Goal: Task Accomplishment & Management: Use online tool/utility

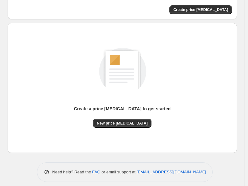
scroll to position [50, 0]
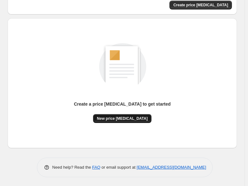
click at [124, 118] on span "New price [MEDICAL_DATA]" at bounding box center [122, 118] width 51 height 5
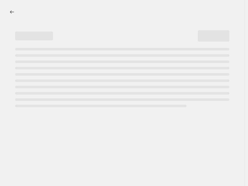
select select "percentage"
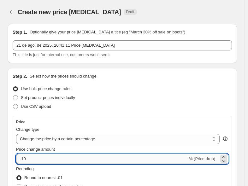
click at [90, 159] on input "-10" at bounding box center [102, 159] width 172 height 10
type input "-1"
type input "-70"
click at [128, 138] on select "Change the price to a certain amount Change the price by a certain amount Chang…" at bounding box center [117, 139] width 203 height 10
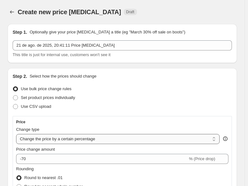
select select "pcap"
click at [16, 134] on select "Change the price to a certain amount Change the price by a certain amount Chang…" at bounding box center [117, 139] width 203 height 10
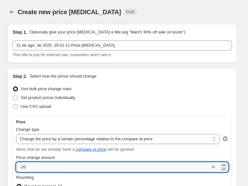
click at [89, 166] on input "-20" at bounding box center [113, 167] width 194 height 10
type input "-2"
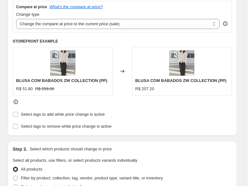
scroll to position [229, 0]
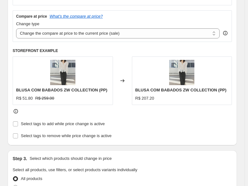
type input "-70"
click at [143, 28] on div "Change type Change the compare at price to the current price (sale) Change the …" at bounding box center [117, 30] width 203 height 18
click at [132, 34] on select "Change the compare at price to the current price (sale) Change the compare at p…" at bounding box center [117, 33] width 203 height 10
select select "no_change"
click at [16, 28] on select "Change the compare at price to the current price (sale) Change the compare at p…" at bounding box center [117, 33] width 203 height 10
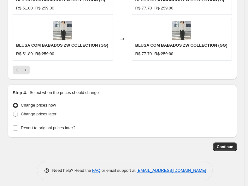
scroll to position [624, 0]
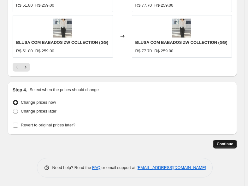
click at [227, 147] on button "Continue" at bounding box center [225, 144] width 24 height 9
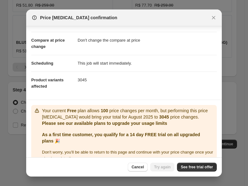
scroll to position [40, 0]
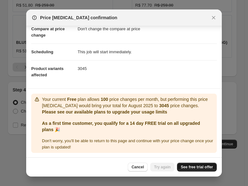
click at [187, 163] on link "See free trial offer" at bounding box center [197, 167] width 40 height 9
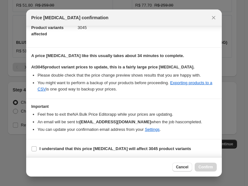
scroll to position [81, 0]
click at [144, 146] on b "I understand that this price change job will affect 3045 product variants" at bounding box center [115, 148] width 152 height 5
click at [37, 146] on input "I understand that this price change job will affect 3045 product variants" at bounding box center [34, 148] width 5 height 5
checkbox input "true"
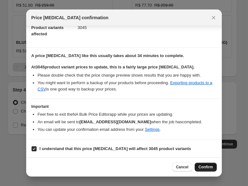
click at [205, 167] on span "Confirm" at bounding box center [205, 167] width 15 height 5
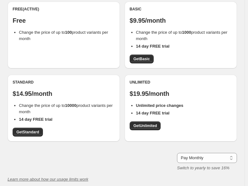
scroll to position [73, 0]
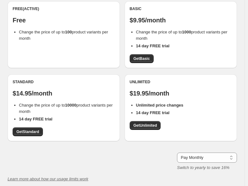
click at [34, 137] on div "Standard $14.95/month Change the price of up to 10000 product variants per mont…" at bounding box center [64, 107] width 112 height 67
click at [36, 134] on span "Get Standard" at bounding box center [27, 131] width 23 height 5
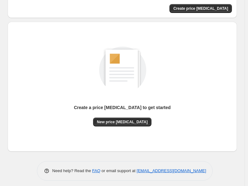
scroll to position [50, 0]
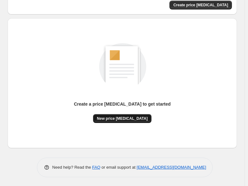
click at [127, 120] on span "New price [MEDICAL_DATA]" at bounding box center [122, 118] width 51 height 5
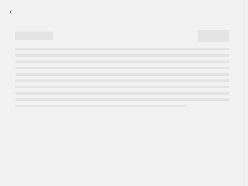
select select "percentage"
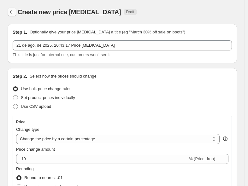
click at [10, 11] on icon "Price change jobs" at bounding box center [12, 12] width 6 height 6
